Goal: Task Accomplishment & Management: Manage account settings

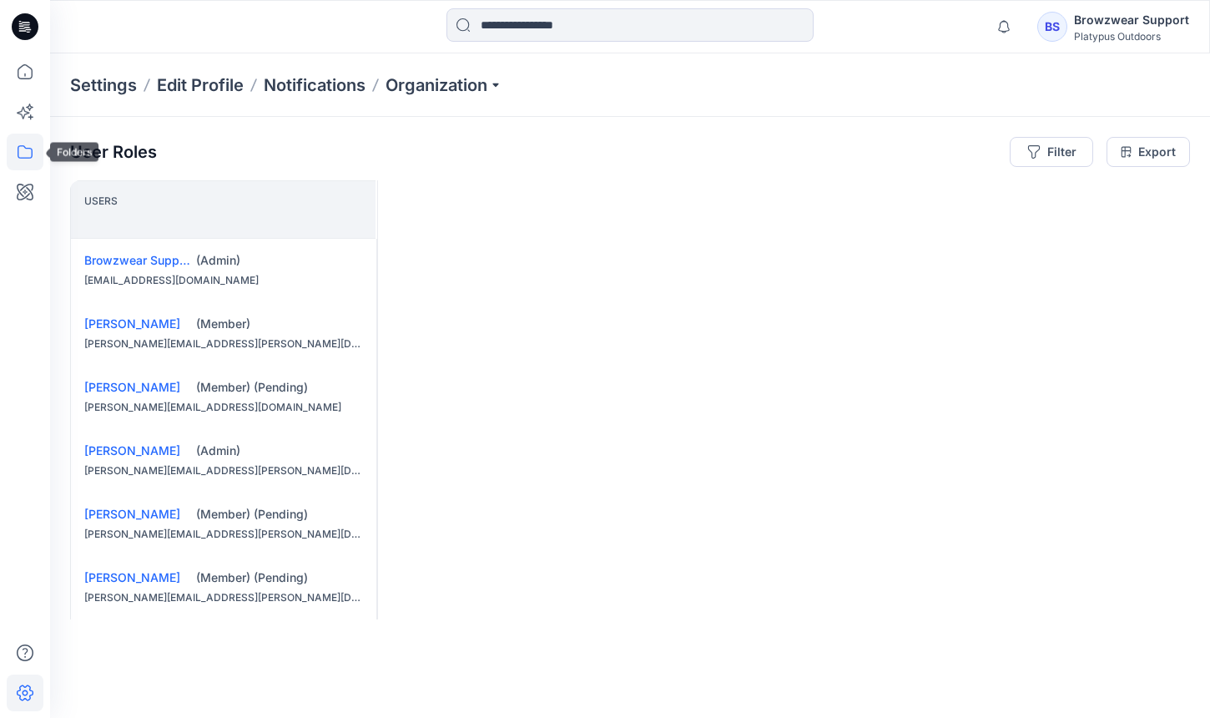
click at [22, 153] on icon at bounding box center [25, 152] width 37 height 37
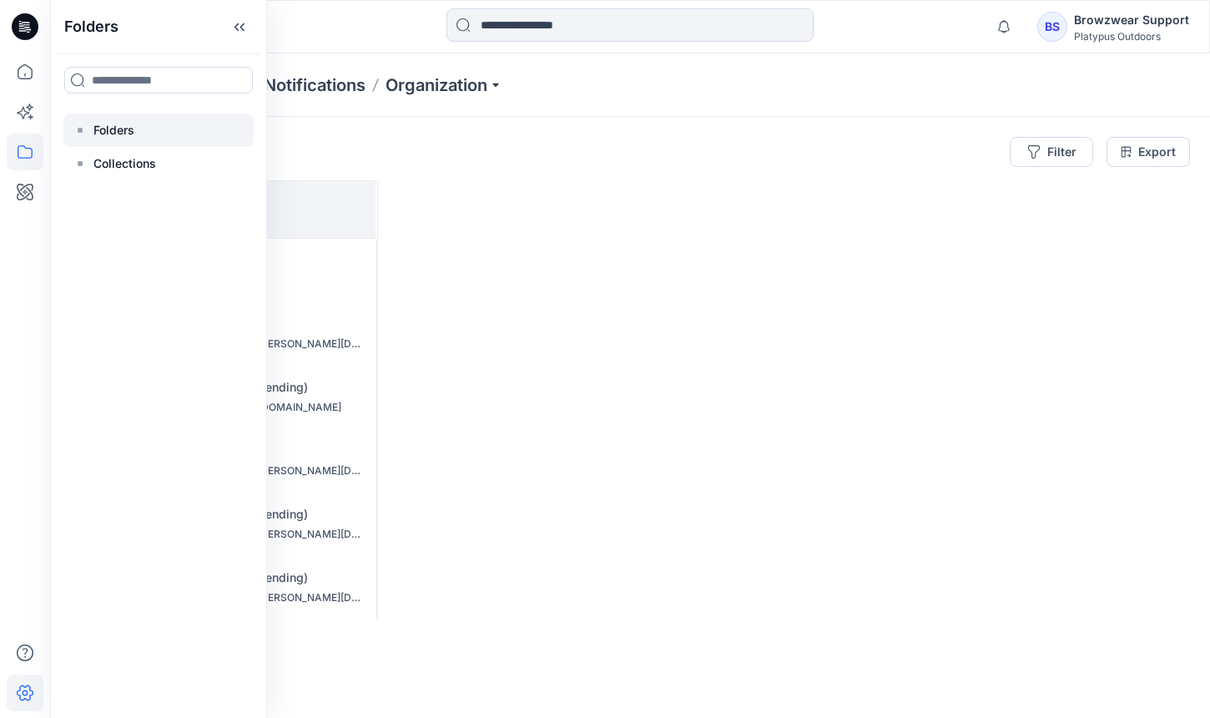
click at [137, 137] on div at bounding box center [158, 130] width 190 height 33
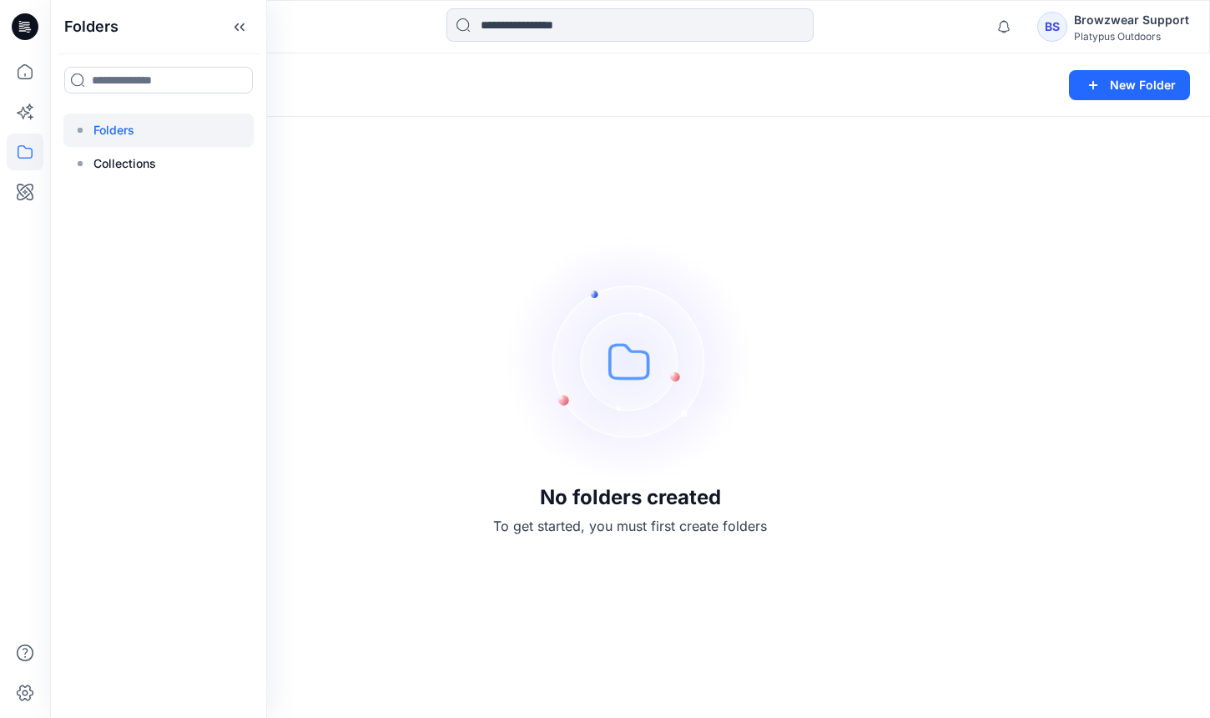
click at [527, 321] on img at bounding box center [630, 360] width 250 height 250
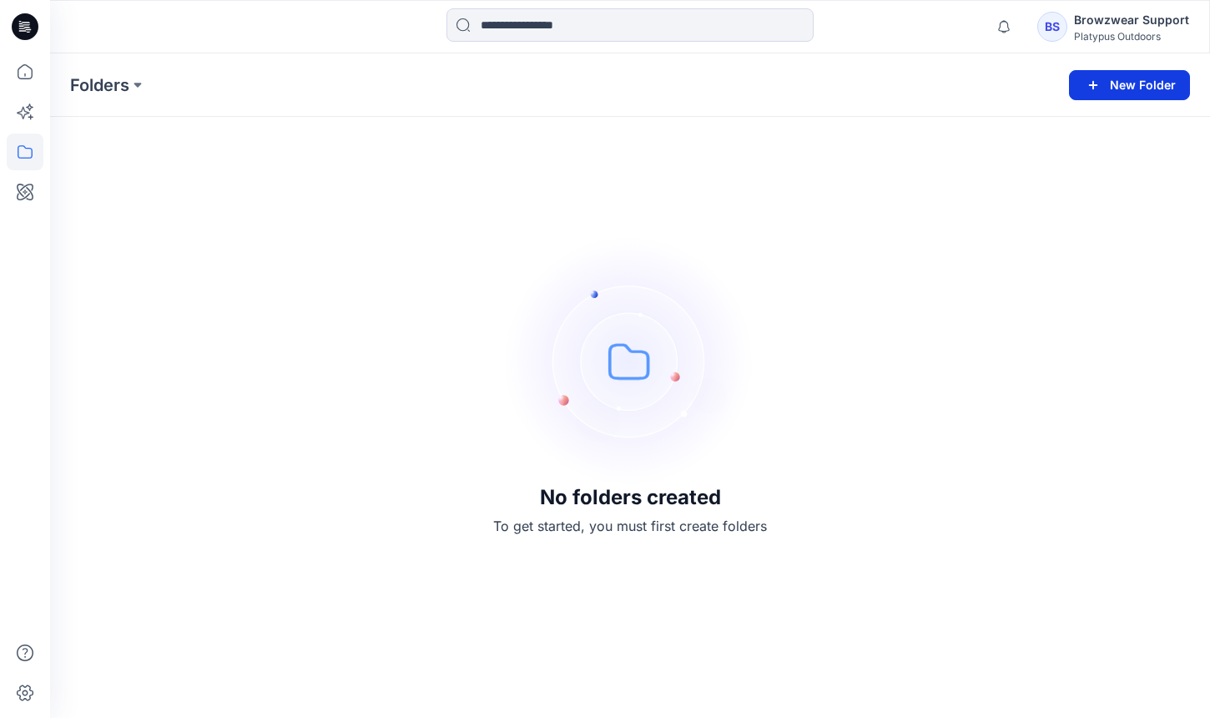
click at [1135, 81] on button "New Folder" at bounding box center [1129, 85] width 121 height 30
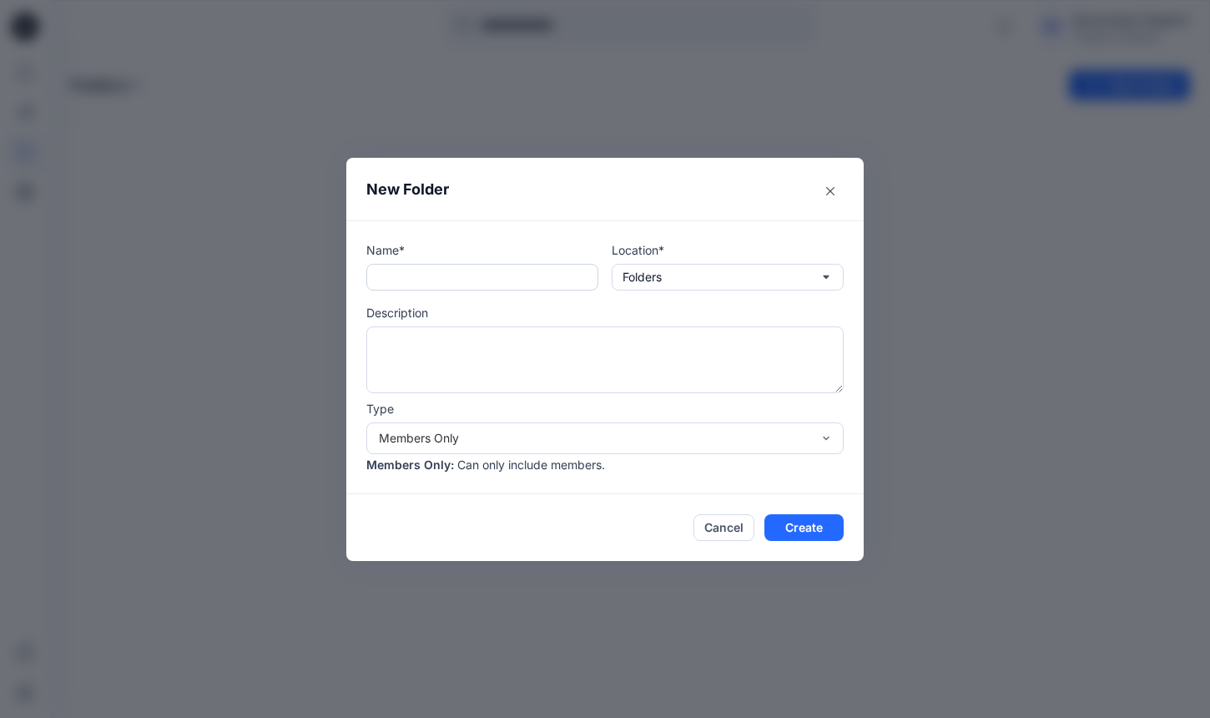
click at [437, 269] on input "text" at bounding box center [482, 277] width 232 height 27
type input "*"
type input "**********"
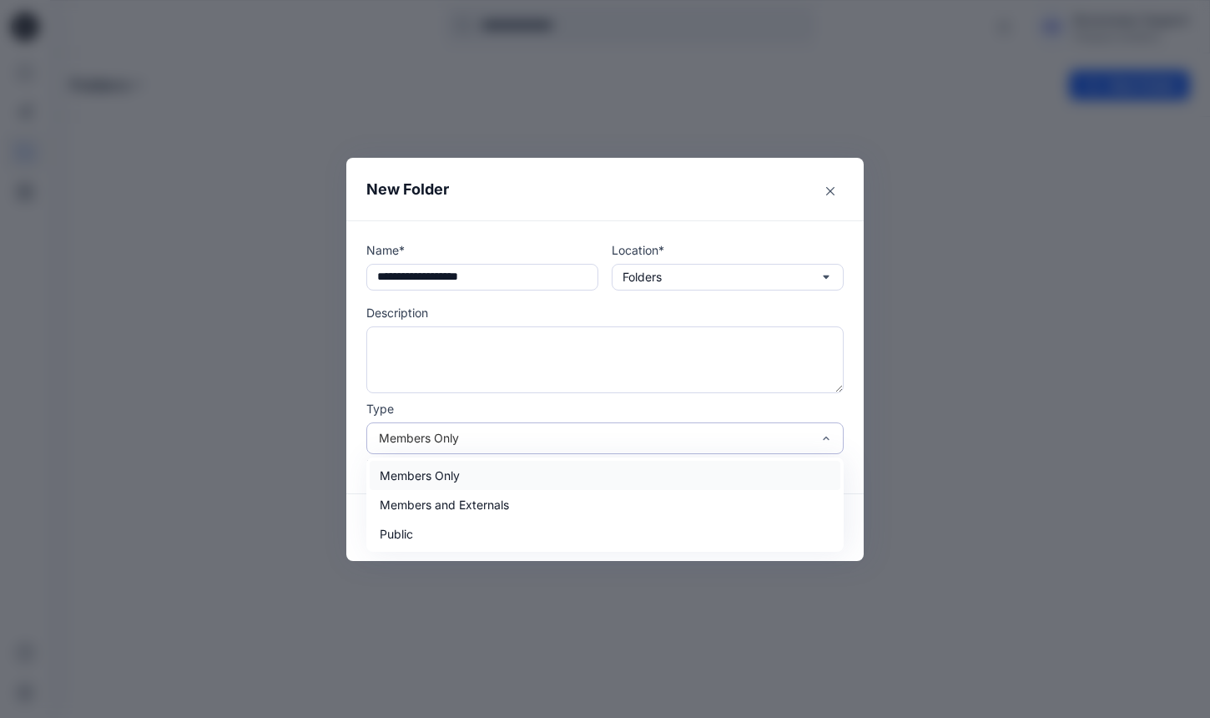
click at [560, 447] on div "Members Only" at bounding box center [605, 438] width 478 height 32
click at [570, 498] on div "Members and Externals" at bounding box center [605, 504] width 471 height 29
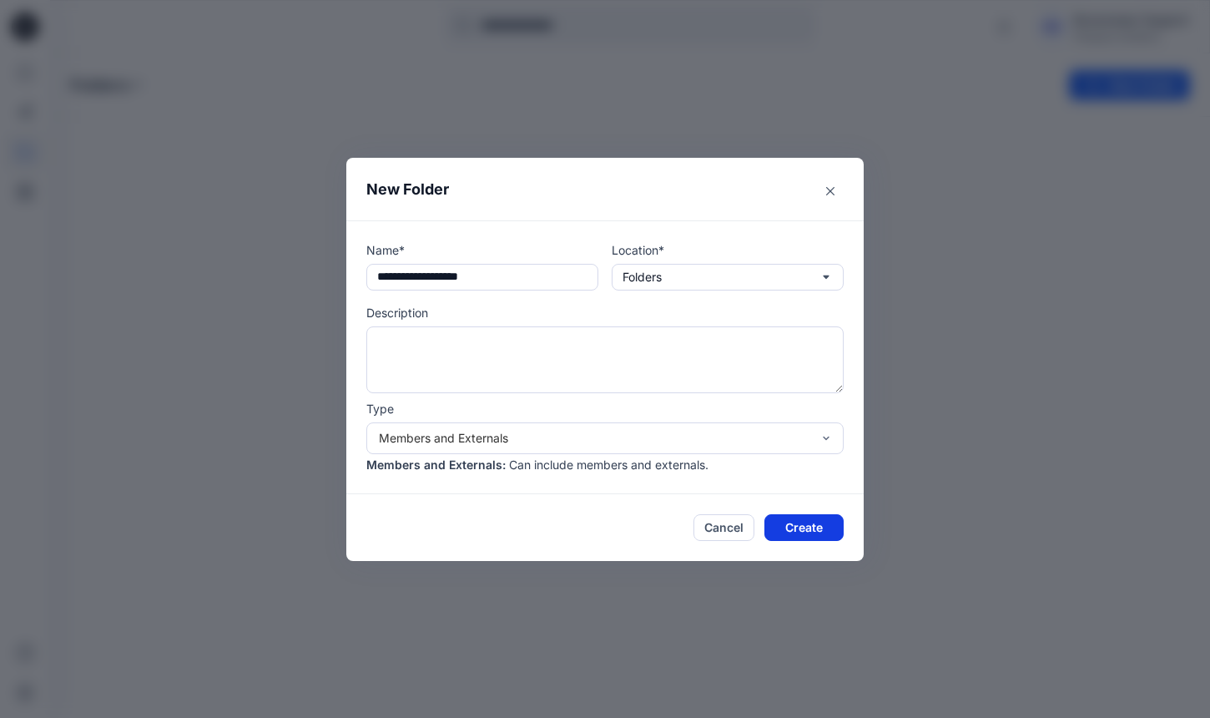
click at [792, 528] on button "Create" at bounding box center [804, 527] width 79 height 27
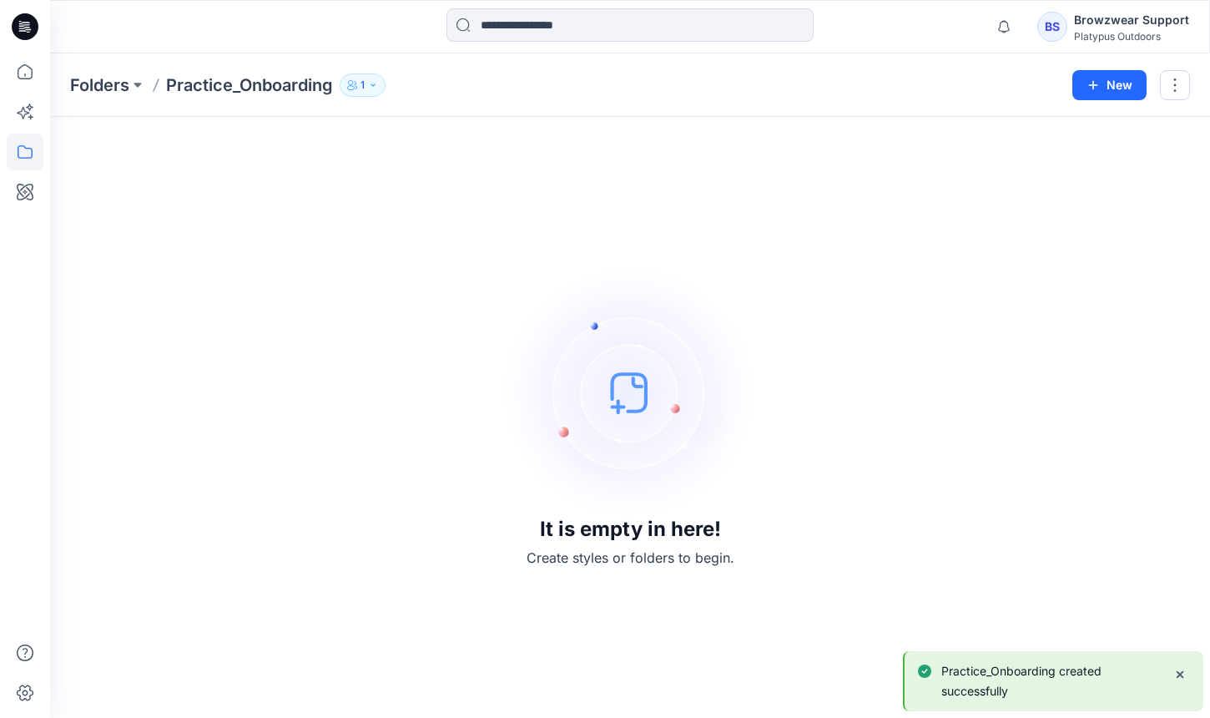
click at [943, 553] on div "It is empty in here! Create styles or folders to begin." at bounding box center [630, 417] width 1120 height 561
click at [1180, 670] on icon "Notifications-bottom-right" at bounding box center [1180, 674] width 13 height 13
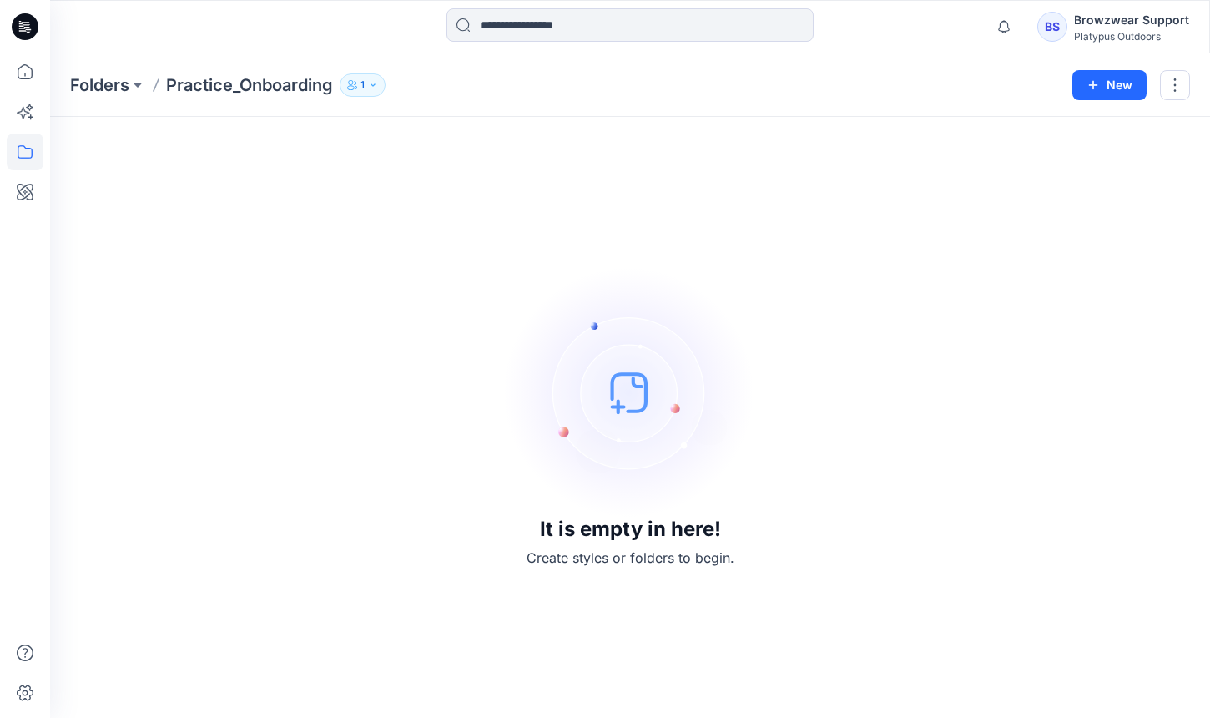
click at [372, 82] on icon "button" at bounding box center [373, 85] width 10 height 10
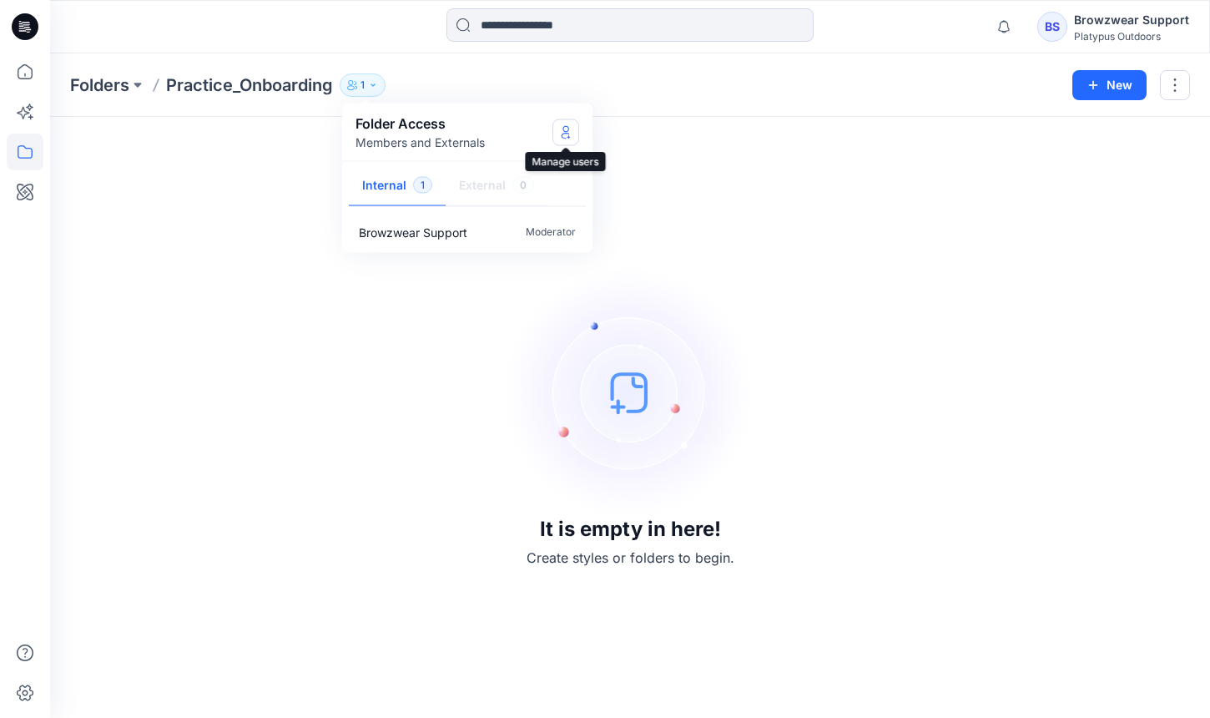
click at [574, 132] on button "Manage Users" at bounding box center [566, 132] width 27 height 27
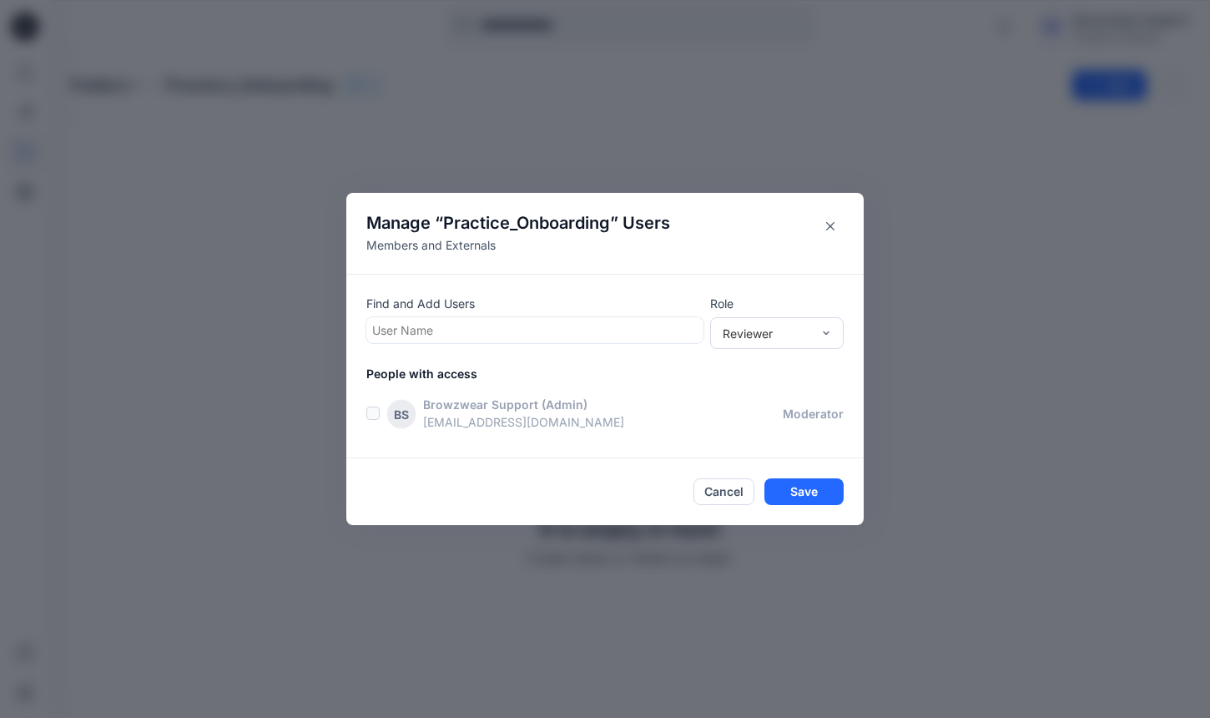
click at [536, 331] on div at bounding box center [535, 330] width 326 height 21
type input "*****"
click at [532, 374] on div "DD Darcy Dole-Cox" at bounding box center [534, 371] width 317 height 23
click at [749, 334] on div "Reviewer" at bounding box center [767, 333] width 88 height 18
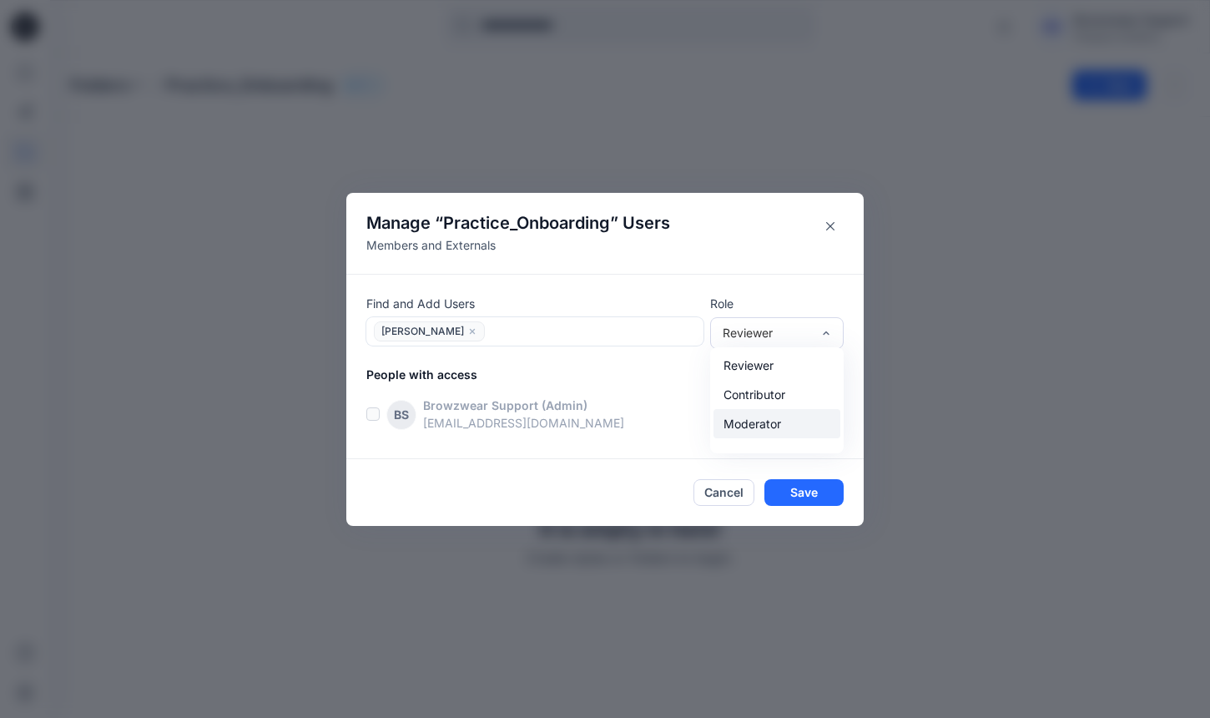
click at [772, 419] on div "Moderator" at bounding box center [777, 423] width 127 height 29
click at [605, 340] on div at bounding box center [594, 331] width 208 height 21
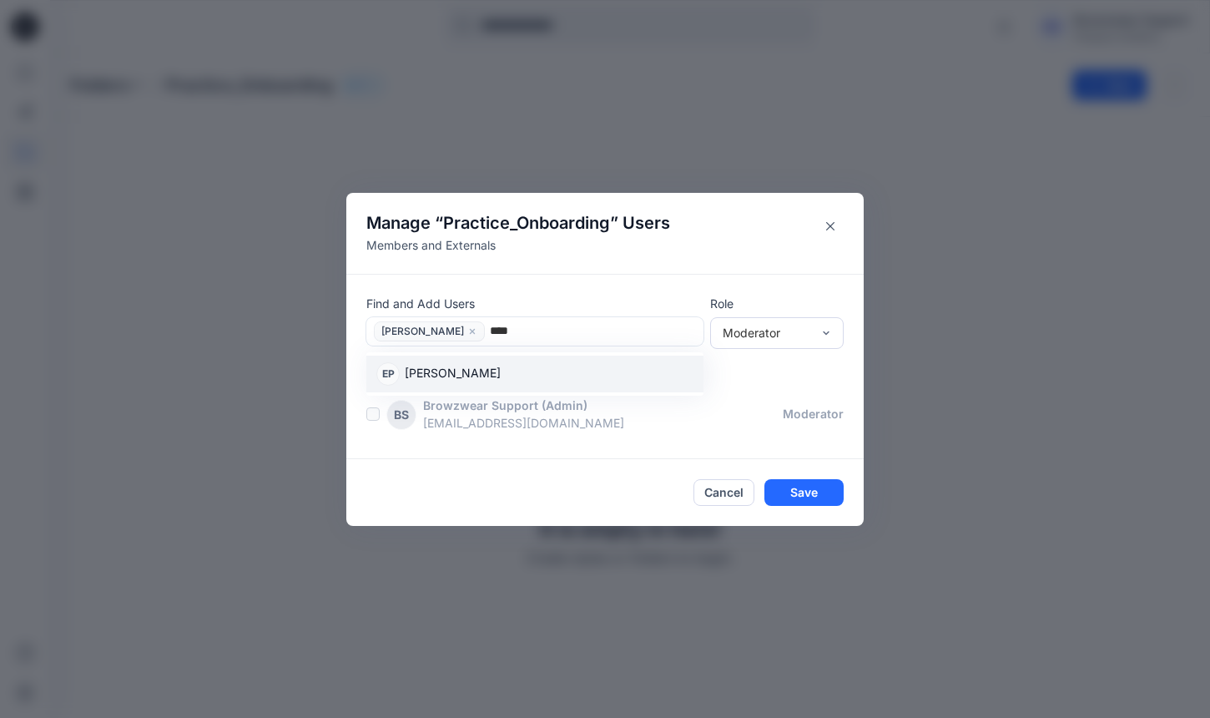
type input "*****"
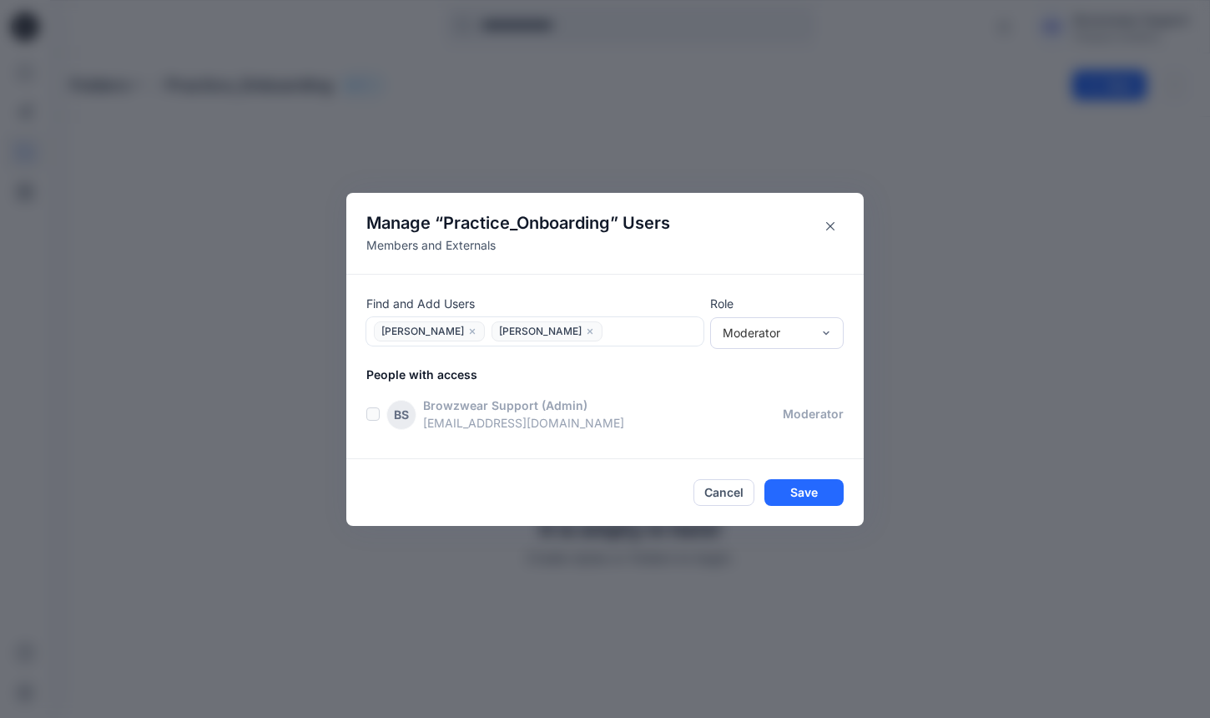
click at [770, 353] on div "Find and Add Users option Emily Peers, selected. Darcy Dole-Cox Emily Peers Rol…" at bounding box center [605, 366] width 518 height 185
click at [784, 341] on div "Moderator" at bounding box center [767, 333] width 88 height 18
click at [763, 391] on div "Contributor" at bounding box center [777, 394] width 127 height 29
click at [631, 331] on div at bounding box center [653, 331] width 90 height 21
type input "****"
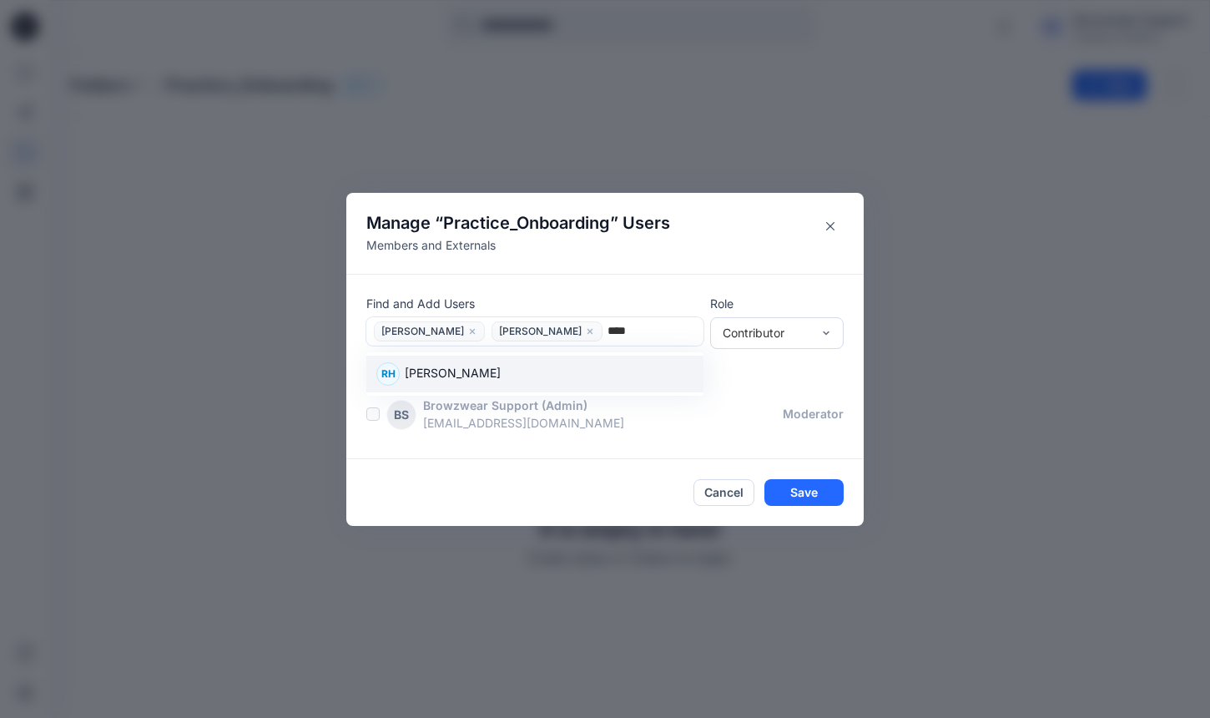
click at [614, 365] on div "RH Rita Haughton" at bounding box center [534, 373] width 317 height 23
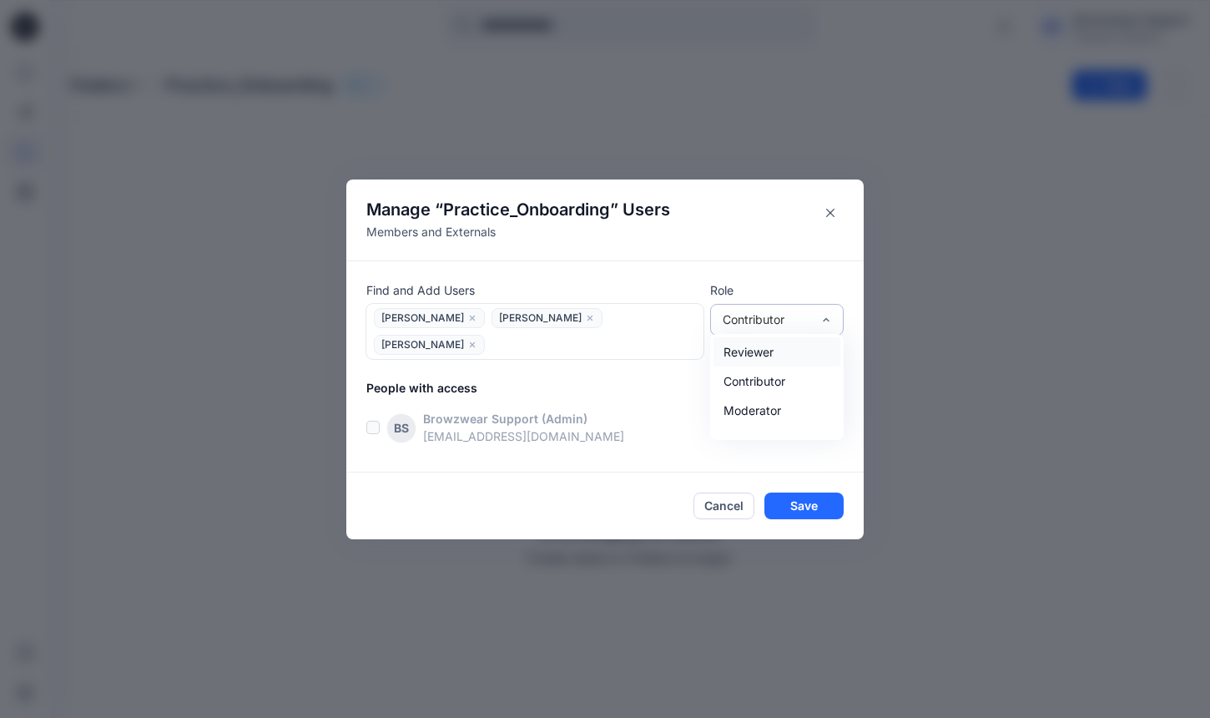
click at [783, 331] on div "Reviewer, 1 of 4. 4 results available. Use Up and Down to choose options, press…" at bounding box center [777, 317] width 134 height 27
click at [688, 338] on div at bounding box center [594, 344] width 208 height 21
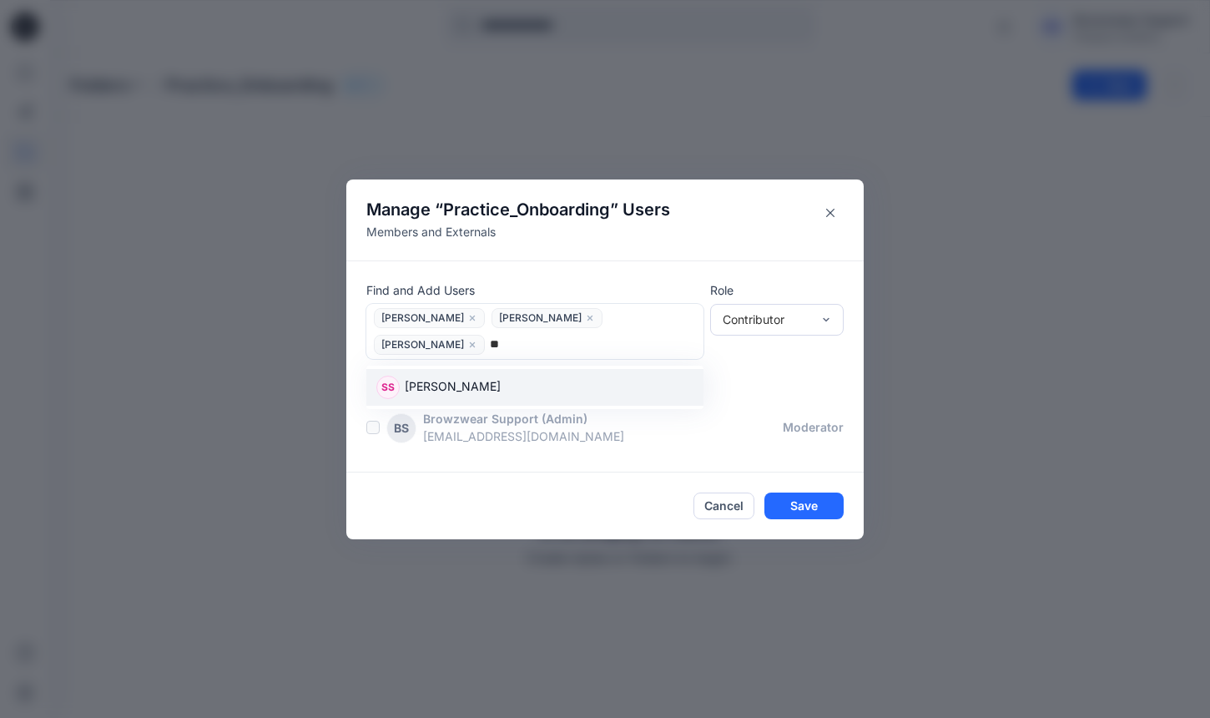
type input "***"
click at [639, 376] on div "SS Savitha Sunil" at bounding box center [534, 387] width 317 height 23
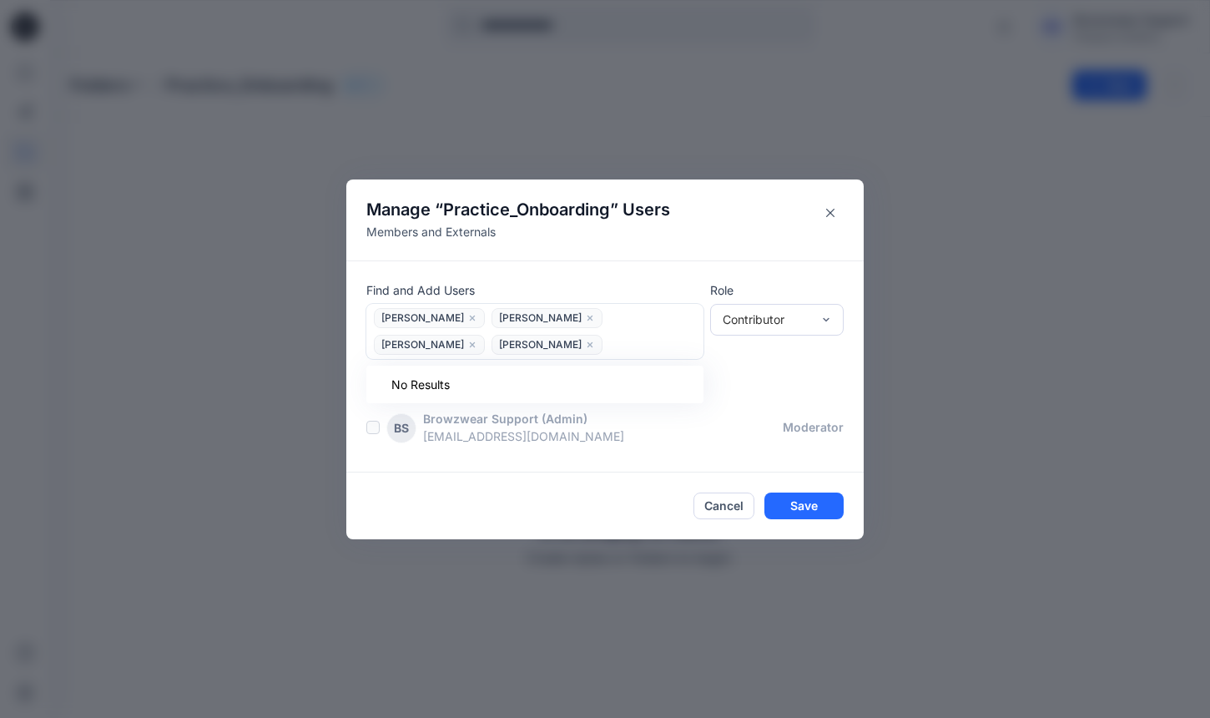
click at [624, 353] on div at bounding box center [653, 344] width 90 height 21
type input "*"
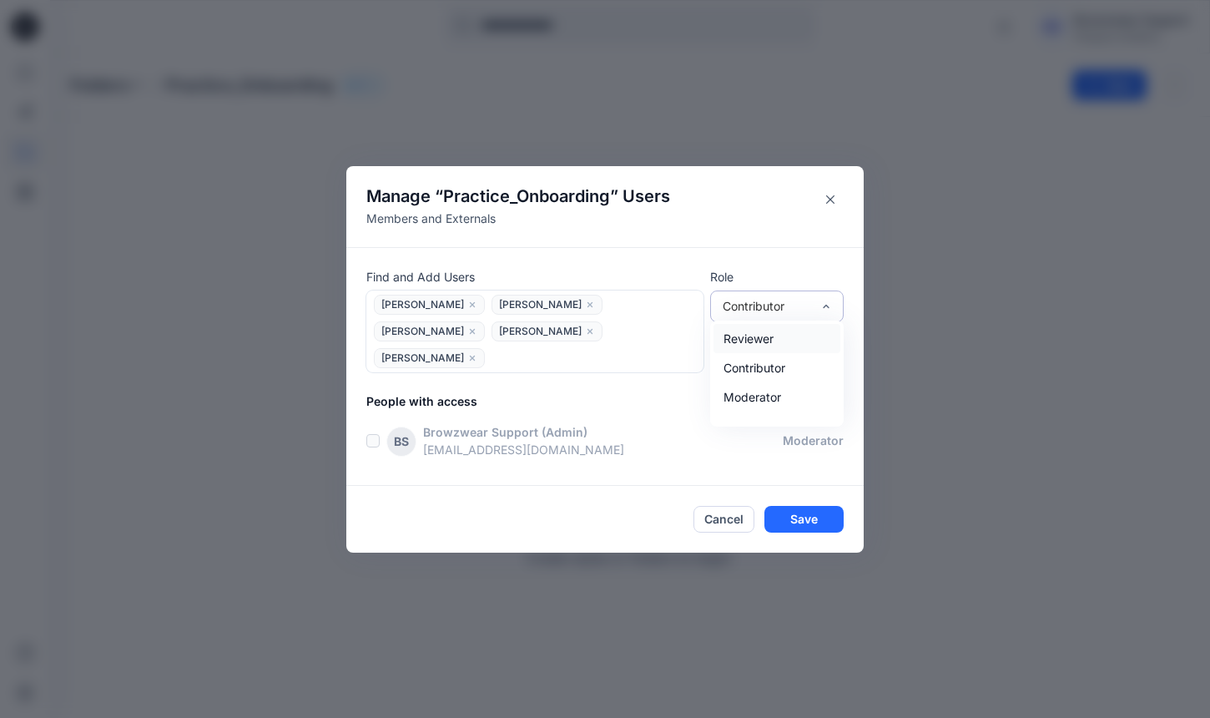
click at [787, 315] on div "Contributor" at bounding box center [767, 306] width 88 height 18
click at [781, 353] on div "Reviewer" at bounding box center [777, 338] width 127 height 29
click at [817, 510] on button "Save" at bounding box center [804, 519] width 79 height 27
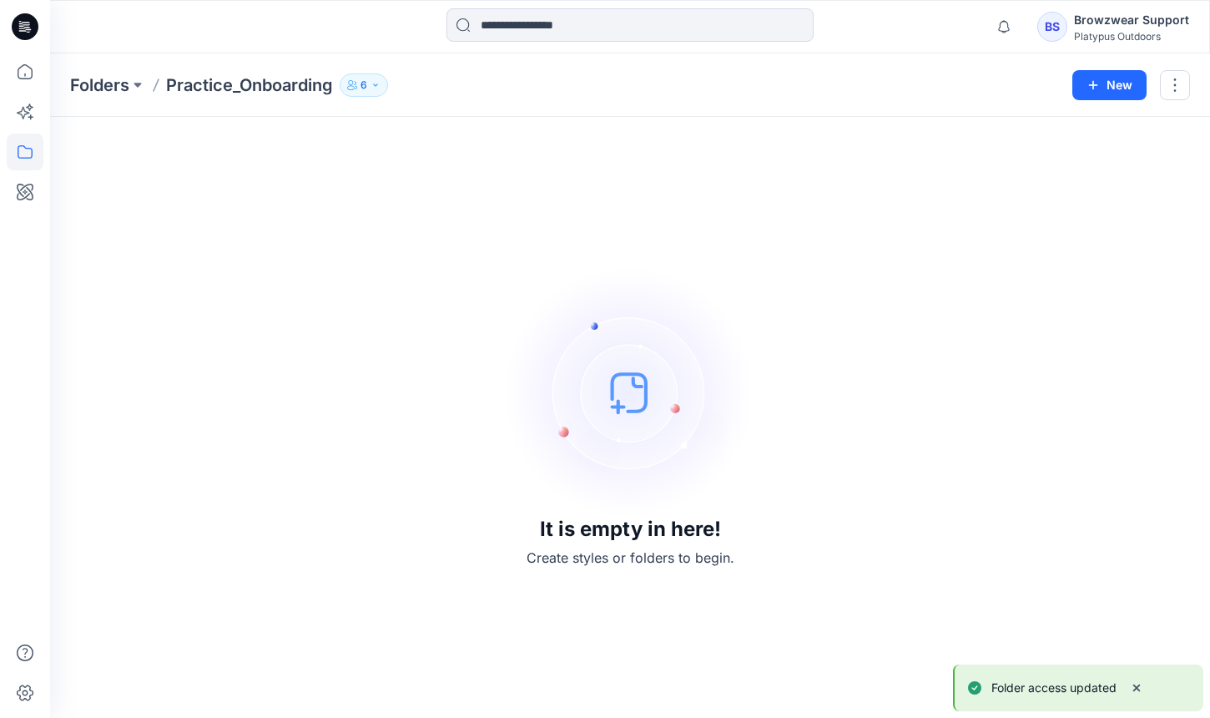
click at [256, 87] on p "Practice_Onboarding" at bounding box center [249, 84] width 167 height 23
click at [355, 84] on icon "button" at bounding box center [352, 85] width 10 height 10
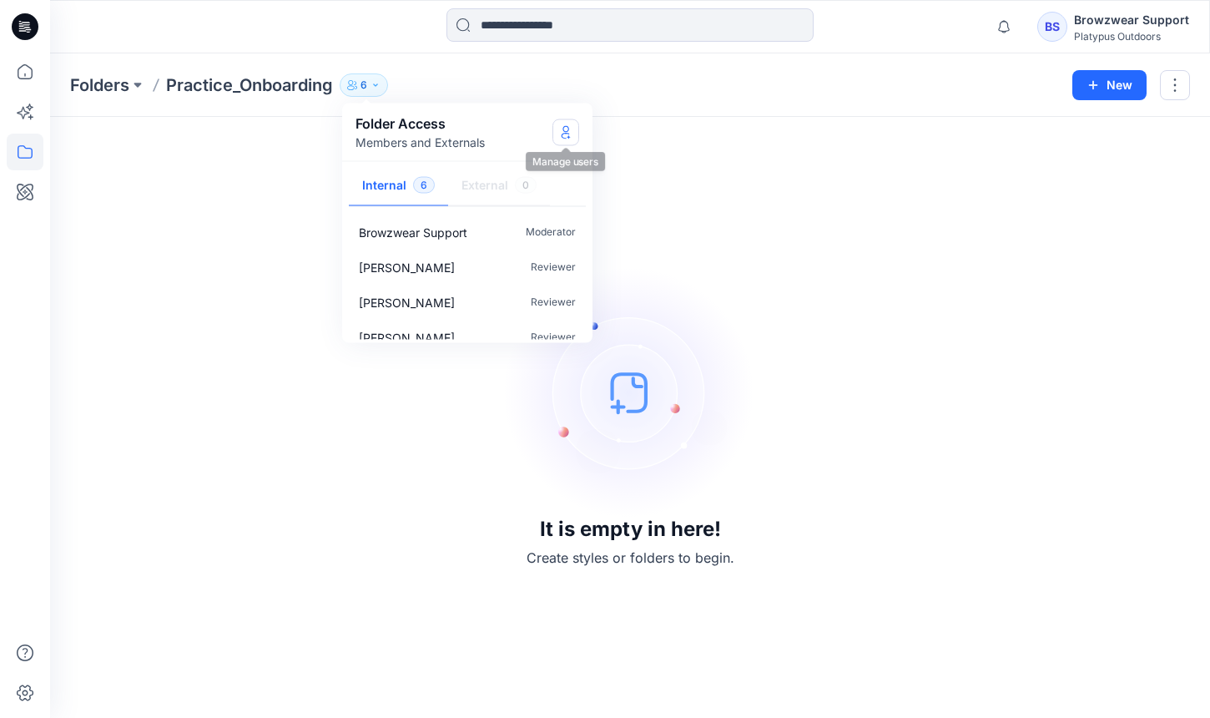
click at [564, 137] on icon "Manage Users" at bounding box center [565, 131] width 13 height 13
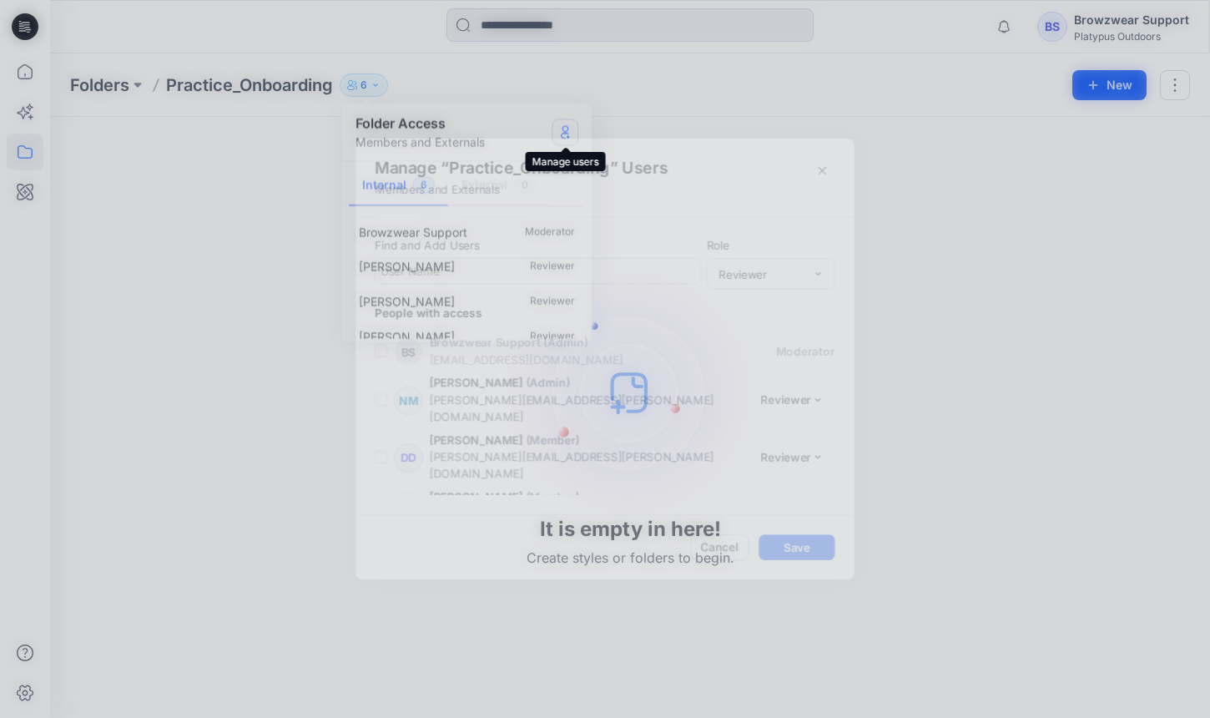
scroll to position [77, 0]
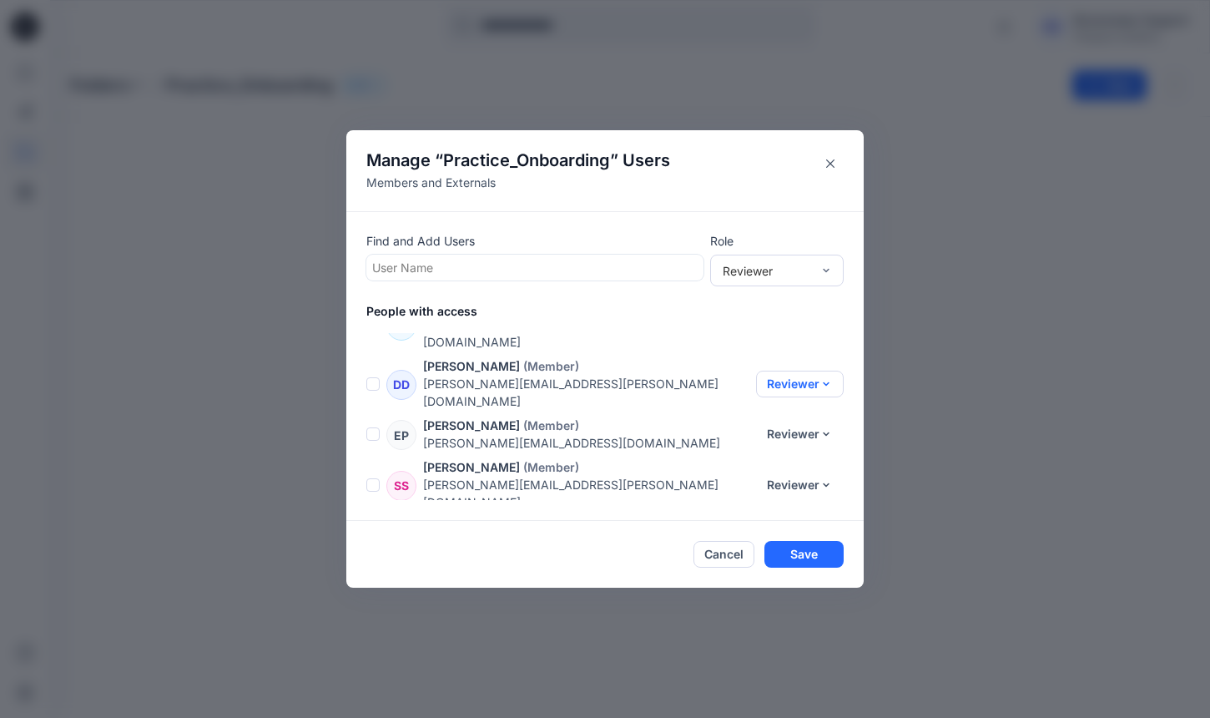
click at [806, 371] on button "Reviewer" at bounding box center [800, 384] width 88 height 27
click at [791, 448] on button "Moderator" at bounding box center [782, 457] width 110 height 31
click at [813, 421] on button "Reviewer" at bounding box center [800, 434] width 88 height 27
click at [794, 463] on button "Contributor" at bounding box center [782, 468] width 110 height 31
click at [801, 472] on button "Reviewer" at bounding box center [800, 485] width 88 height 27
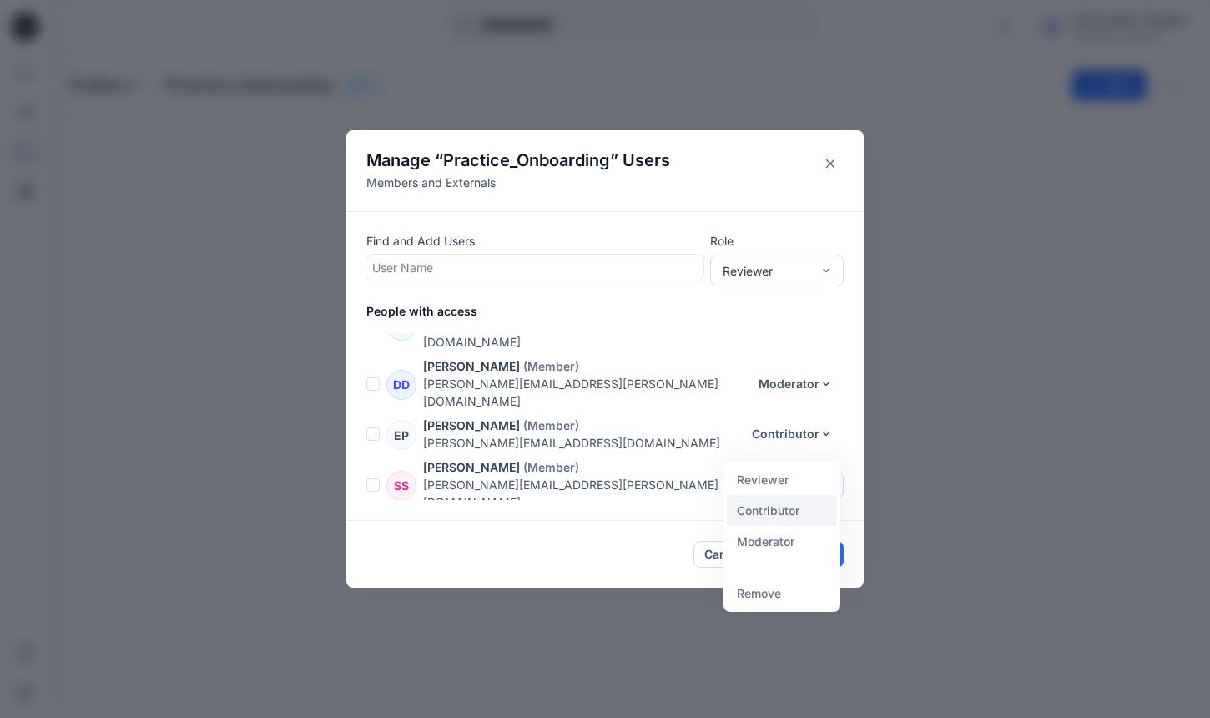
click at [784, 501] on button "Contributor" at bounding box center [782, 510] width 110 height 31
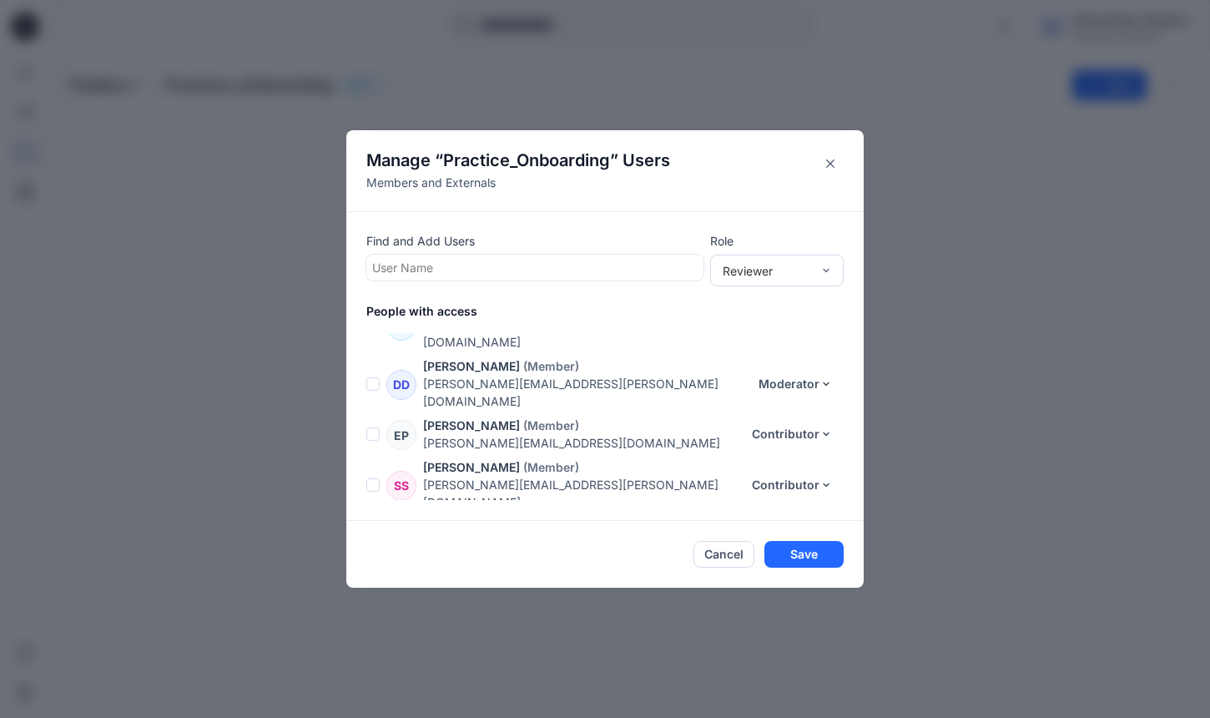
click at [798, 531] on button "Reviewer" at bounding box center [800, 544] width 88 height 27
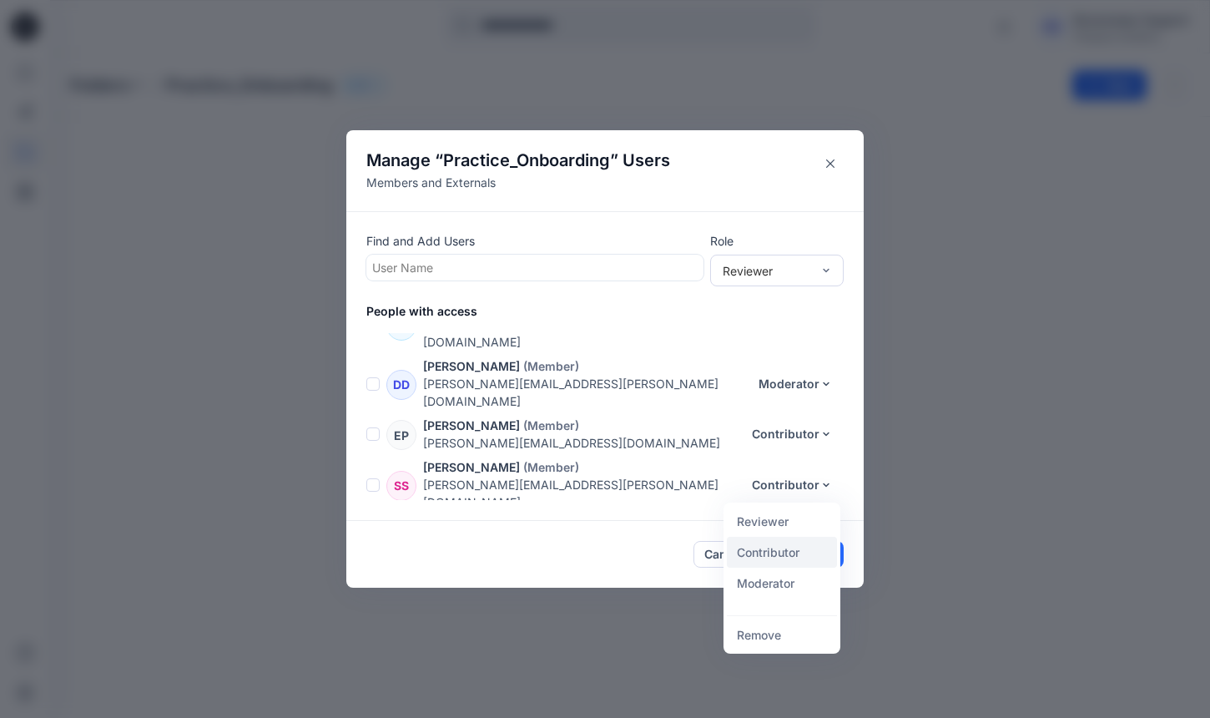
drag, startPoint x: 773, startPoint y: 573, endPoint x: 783, endPoint y: 563, distance: 14.2
click at [783, 563] on div "Reviewer Contributor Moderator Remove" at bounding box center [782, 578] width 117 height 151
click at [783, 563] on button "Contributor" at bounding box center [782, 552] width 110 height 31
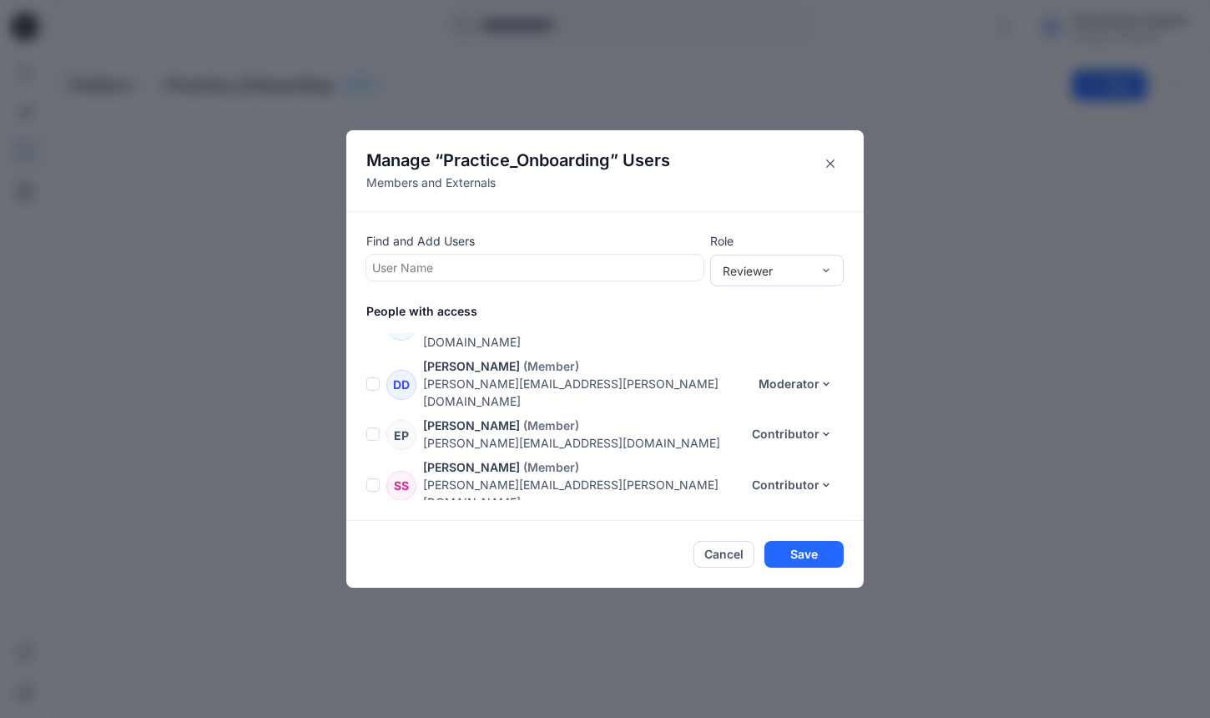
scroll to position [0, 0]
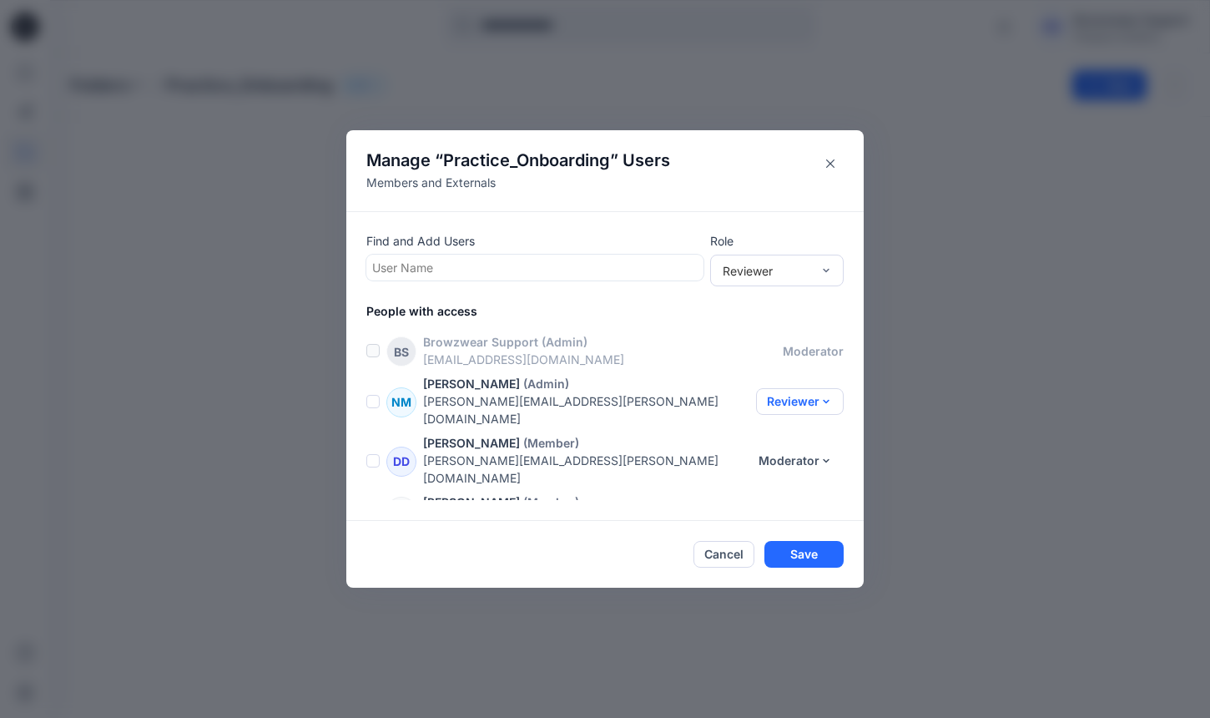
click at [813, 392] on button "Reviewer" at bounding box center [800, 401] width 88 height 27
click at [801, 569] on footer "Cancel Save" at bounding box center [605, 554] width 518 height 67
click at [821, 555] on button "Save" at bounding box center [804, 554] width 79 height 27
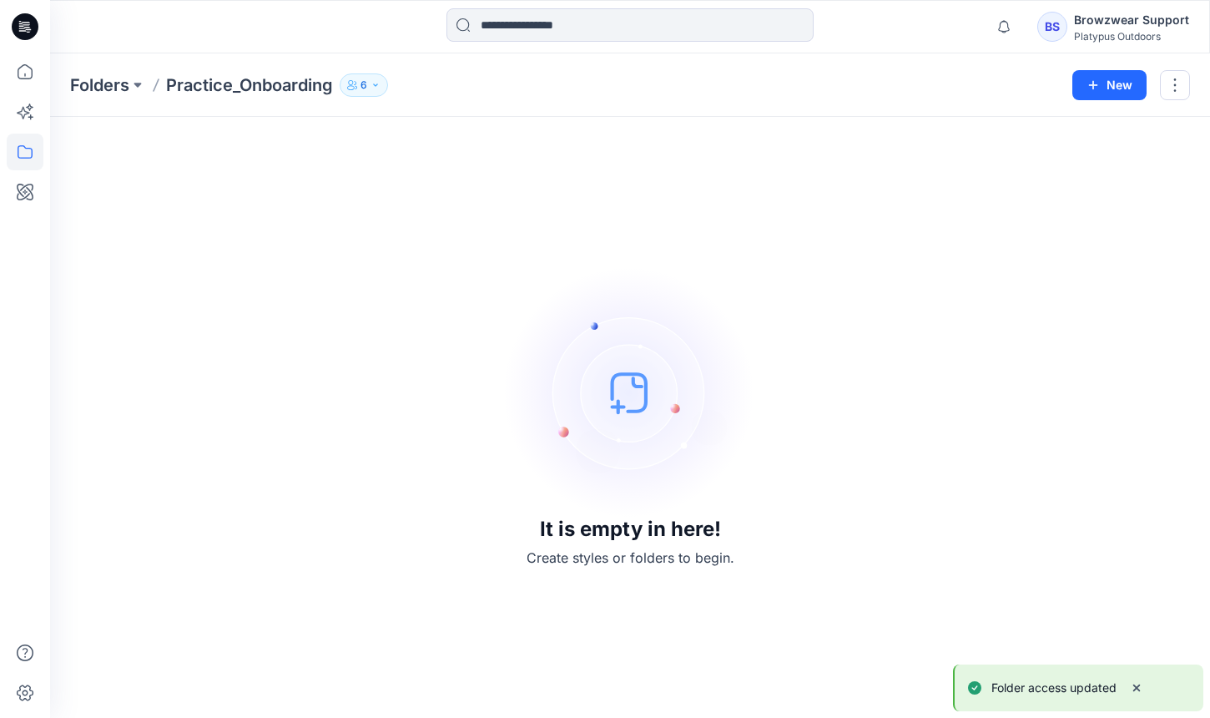
click at [369, 83] on button "6" at bounding box center [364, 84] width 48 height 23
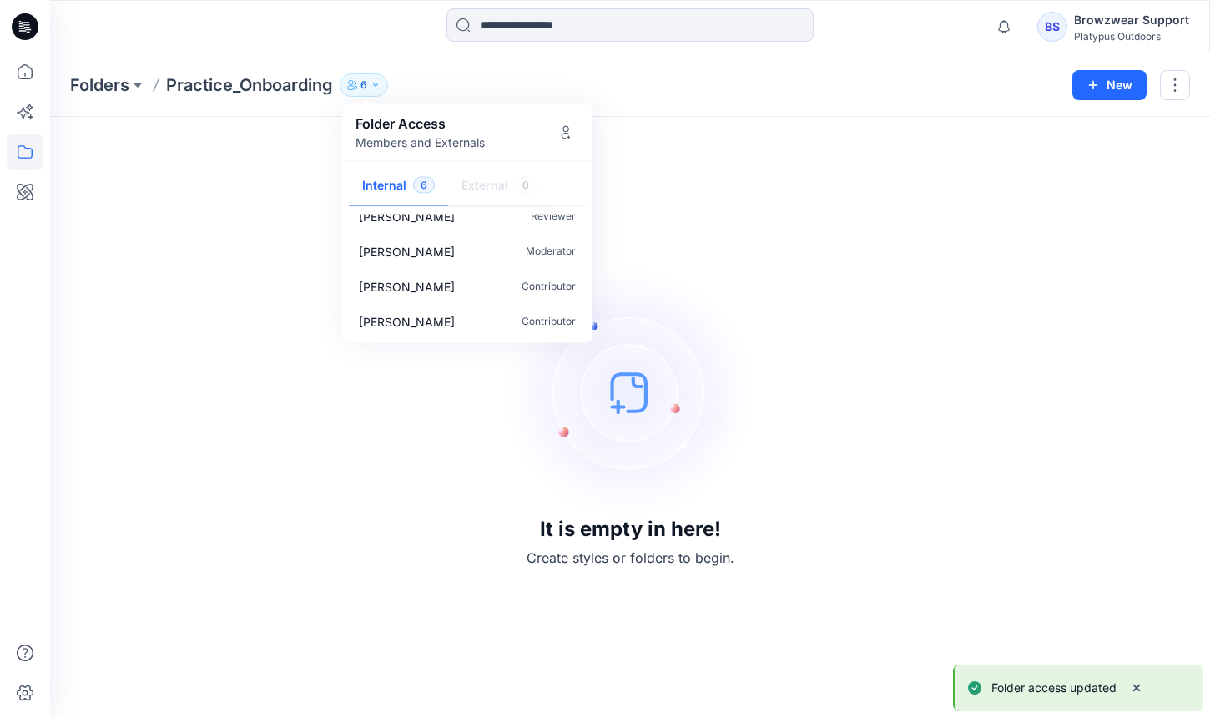
scroll to position [85, 0]
click at [740, 348] on img at bounding box center [630, 392] width 250 height 250
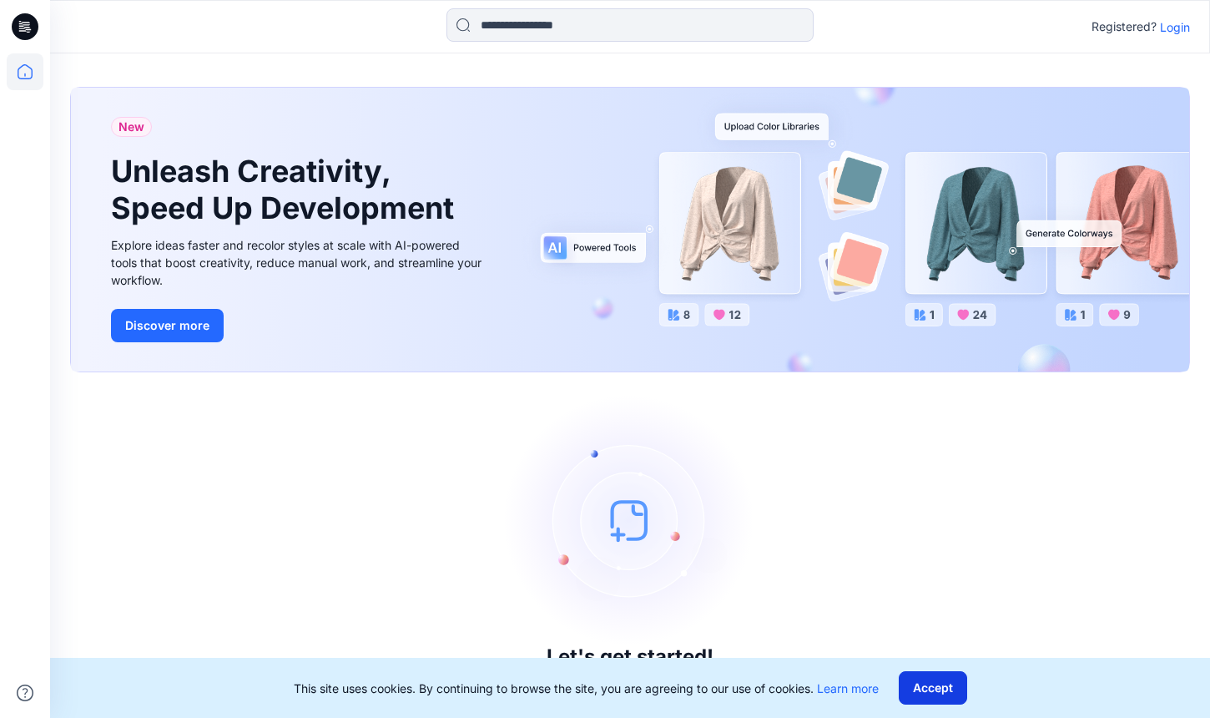
click at [932, 691] on button "Accept" at bounding box center [933, 687] width 68 height 33
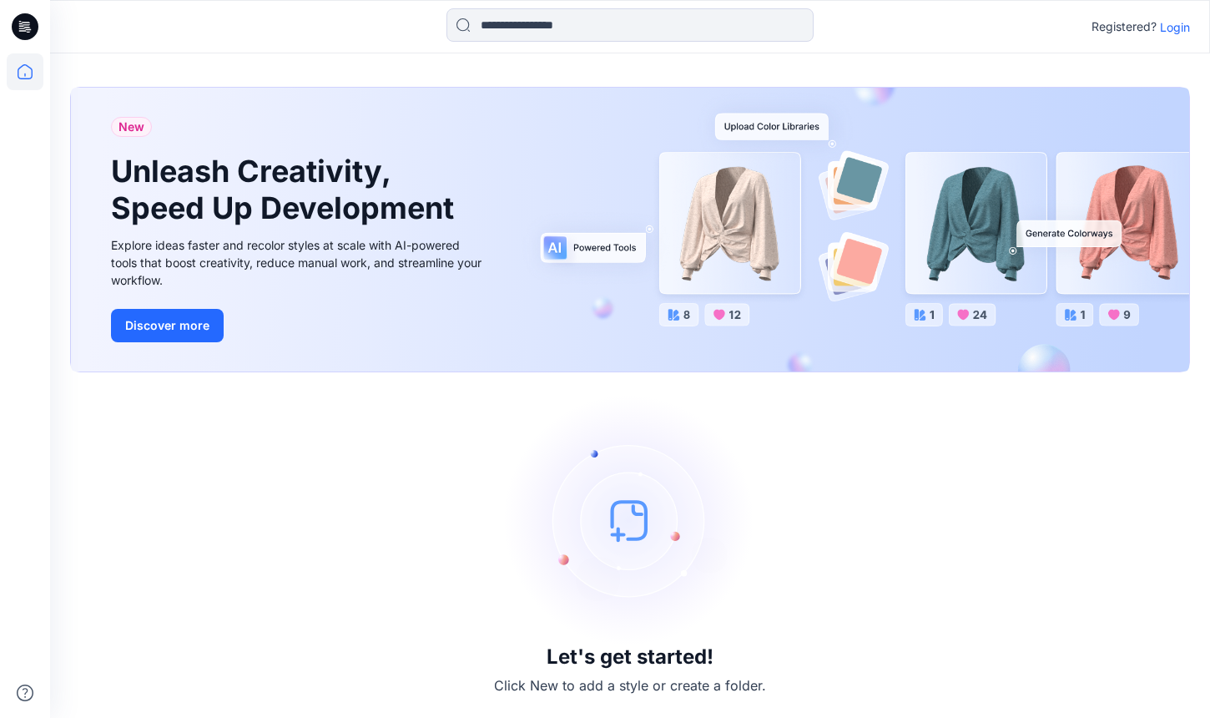
click at [1189, 28] on p "Login" at bounding box center [1175, 27] width 30 height 18
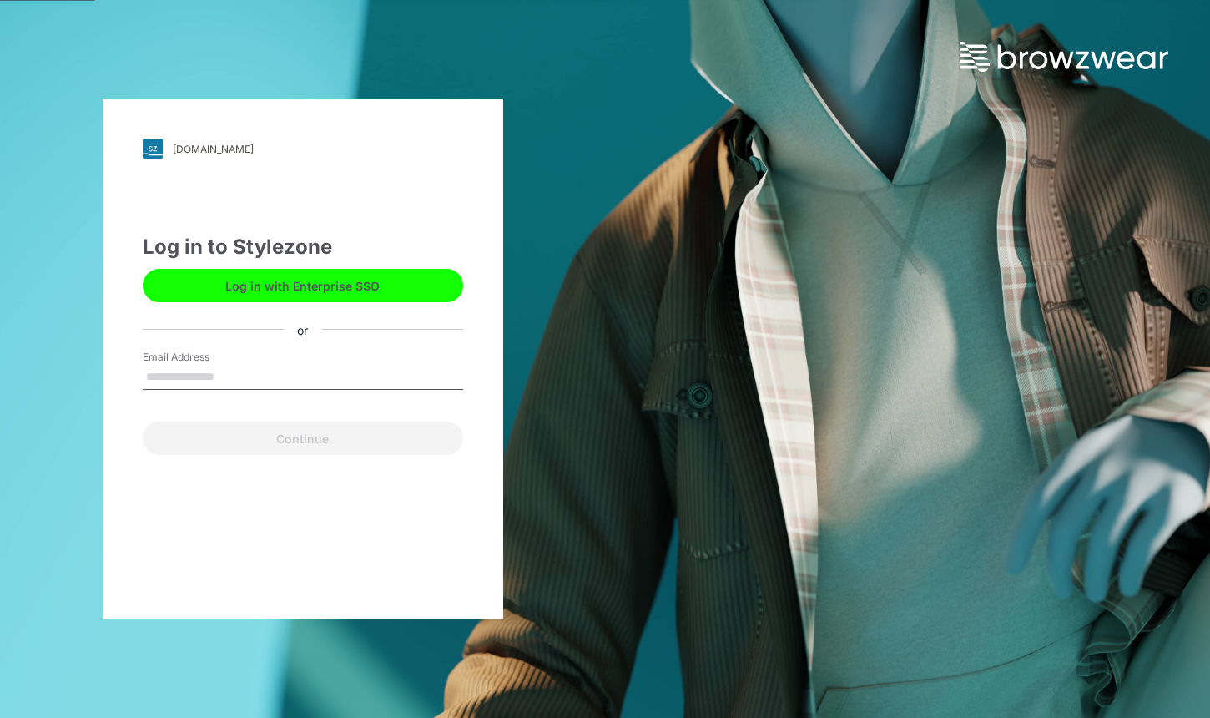
click at [360, 380] on input "Email Address" at bounding box center [303, 377] width 321 height 25
type input "**********"
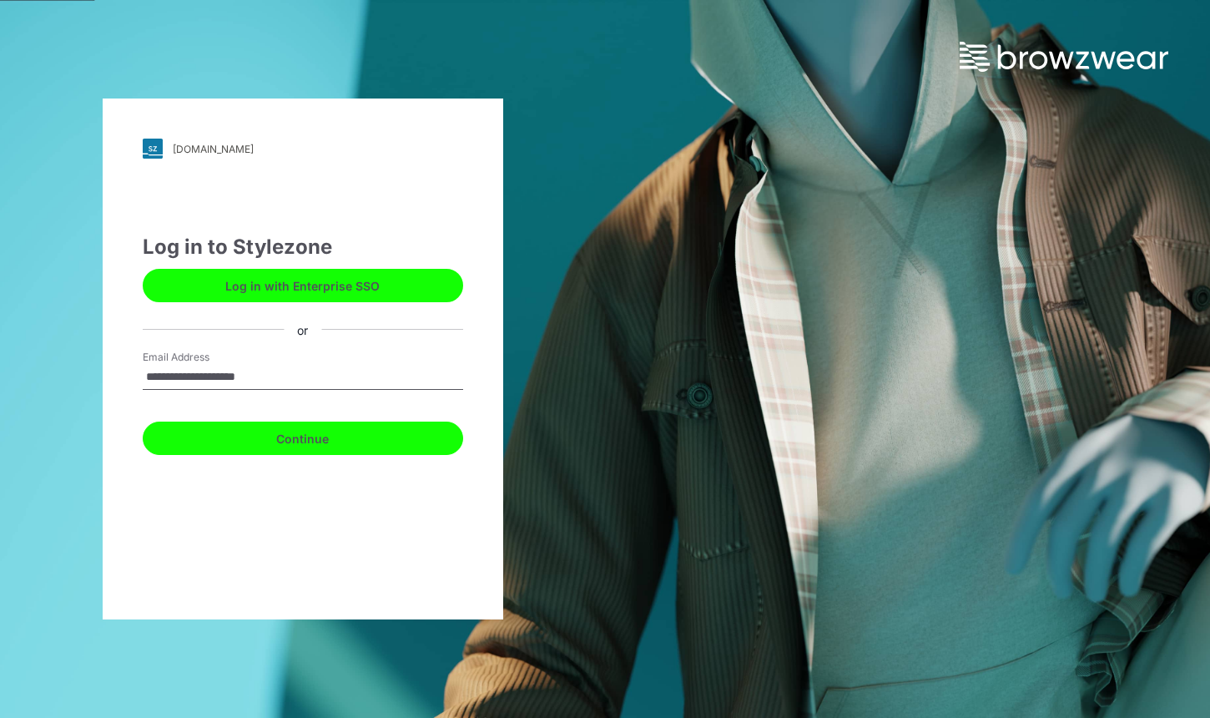
click at [335, 442] on button "Continue" at bounding box center [303, 438] width 321 height 33
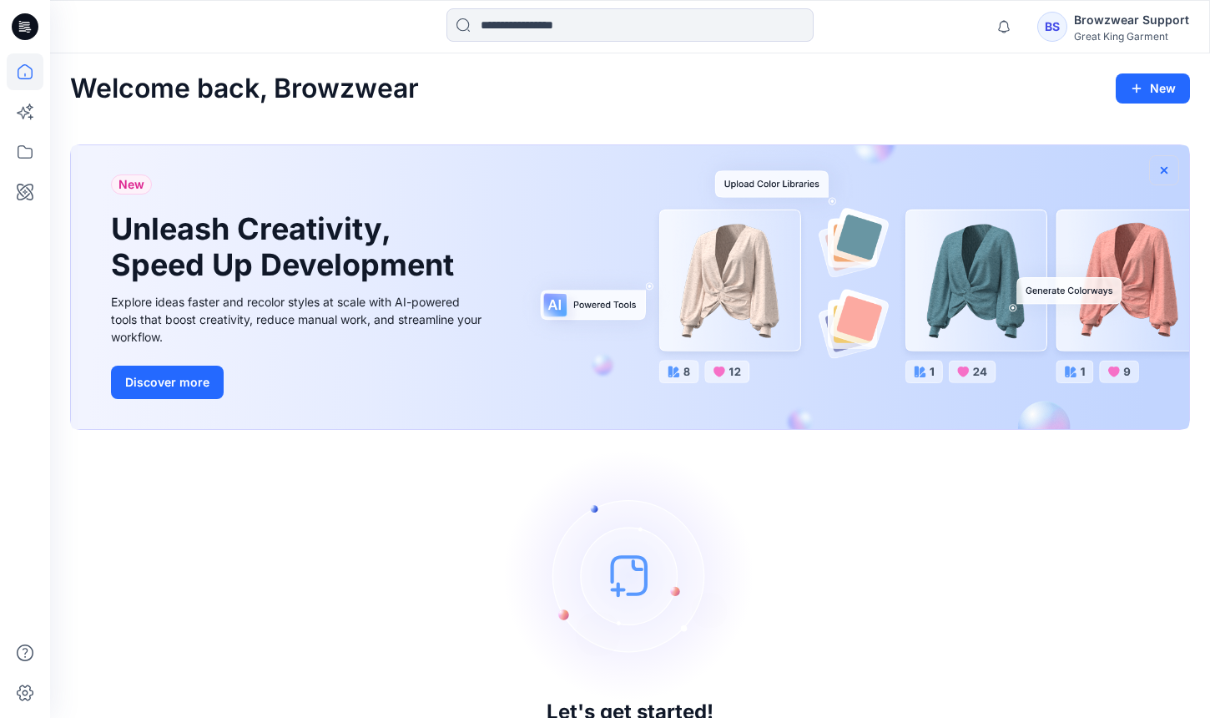
click at [1168, 172] on icon "button" at bounding box center [1164, 170] width 13 height 13
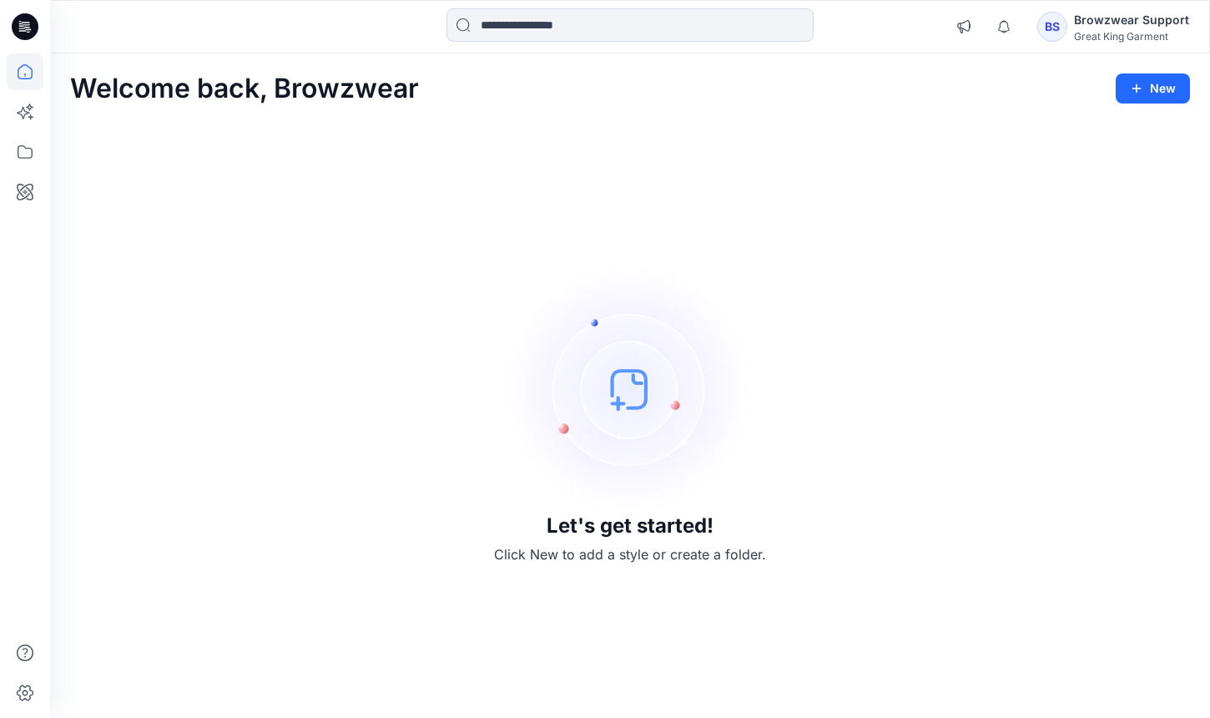
click at [1077, 40] on div "BS Browzwear Support Great King Garment" at bounding box center [1114, 26] width 152 height 33
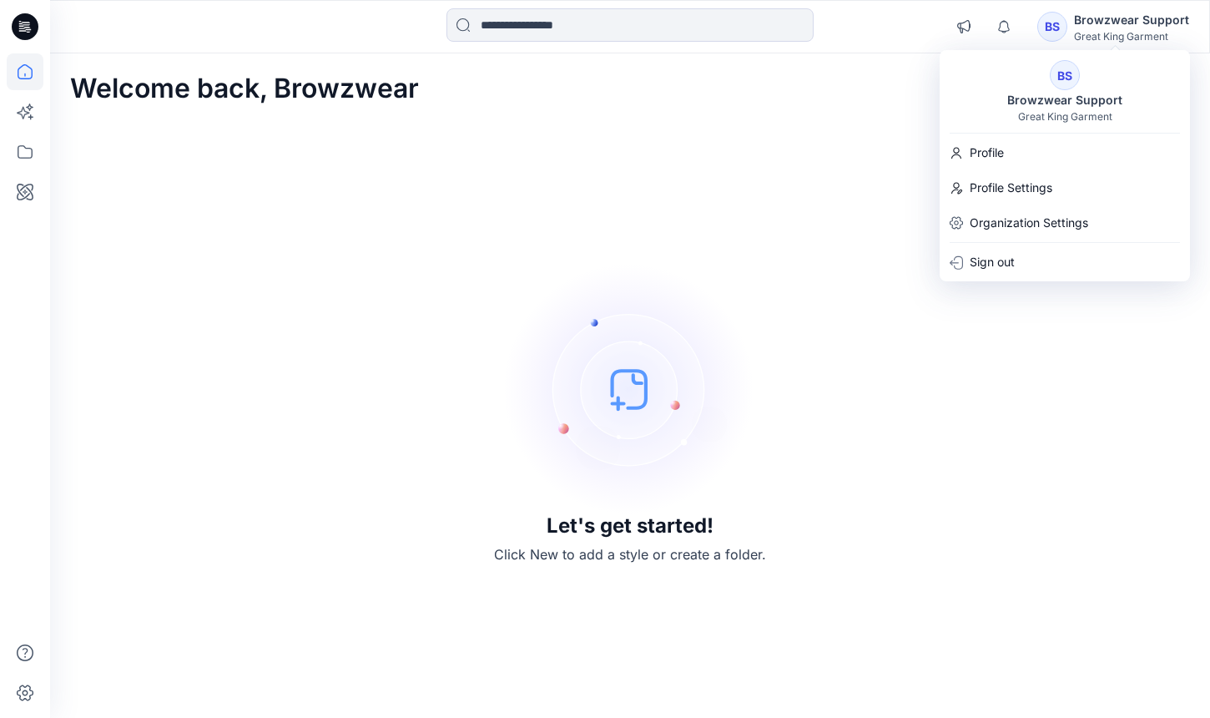
click at [1077, 40] on div "BS Browzwear Support Great King Garment" at bounding box center [1114, 26] width 152 height 33
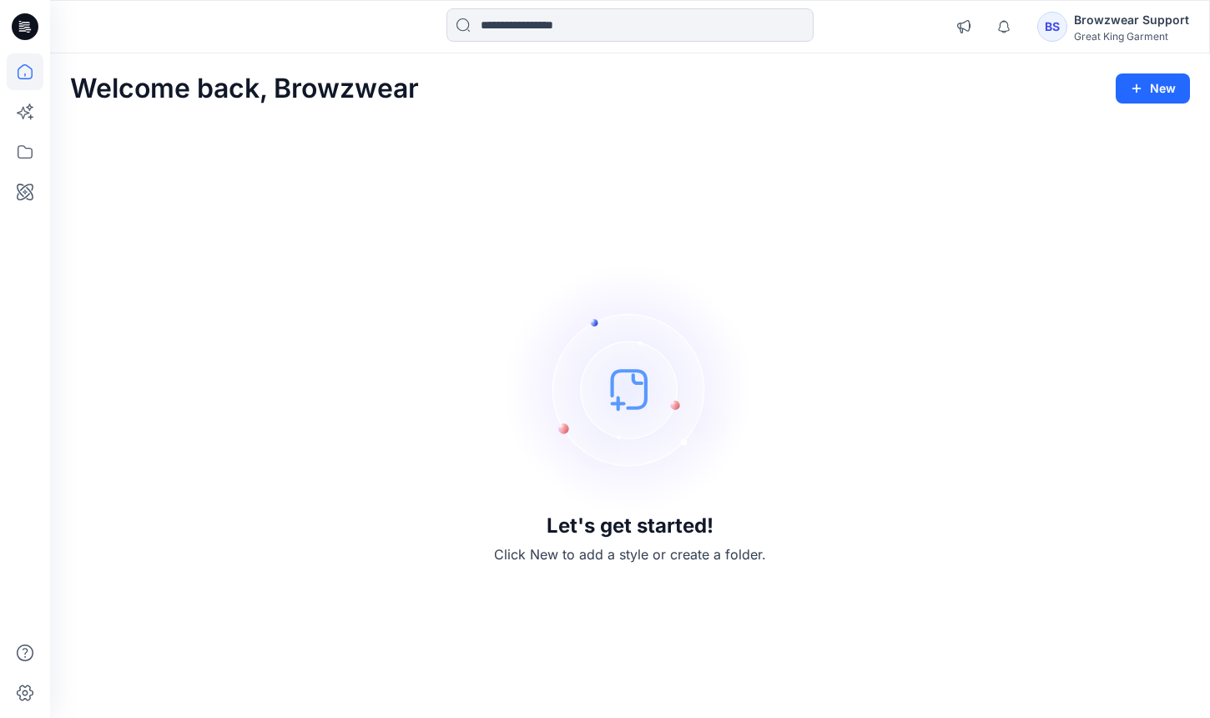
click at [1046, 114] on div "Welcome back, Browzwear New Let's get started! Click New to add a style or crea…" at bounding box center [630, 385] width 1160 height 664
click at [64, 152] on div "Welcome back, Browzwear New Let's get started! Click New to add a style or crea…" at bounding box center [630, 385] width 1160 height 664
click at [73, 181] on div "Let's get started! Click New to add a style or create a folder." at bounding box center [630, 414] width 1120 height 567
